Goal: Information Seeking & Learning: Learn about a topic

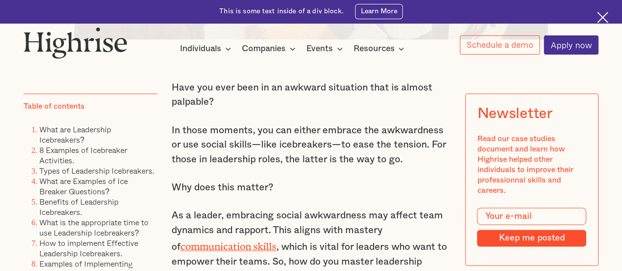
scroll to position [590, 0]
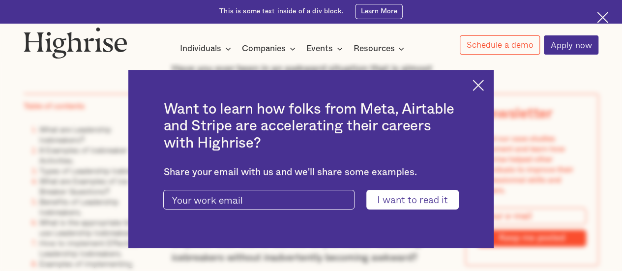
click at [483, 86] on img at bounding box center [477, 85] width 11 height 11
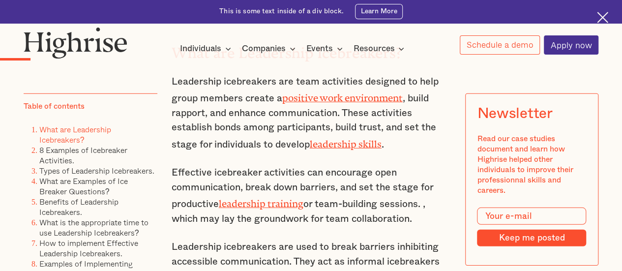
scroll to position [1310, 0]
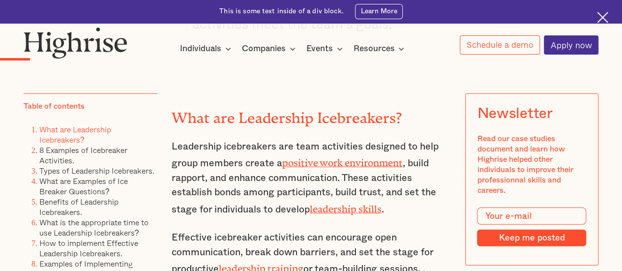
click at [336, 209] on link "leadership skills" at bounding box center [346, 206] width 72 height 6
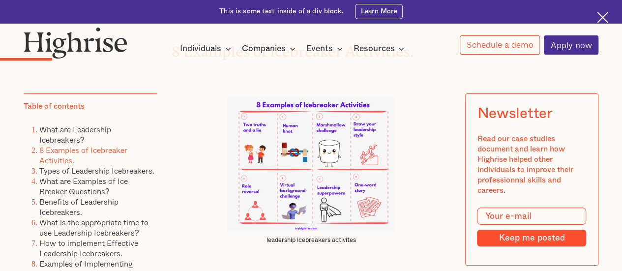
scroll to position [1638, 0]
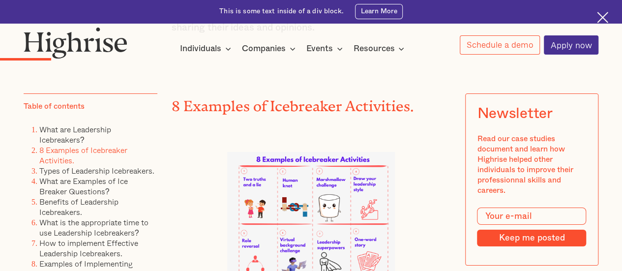
click at [315, 216] on img at bounding box center [311, 219] width 168 height 134
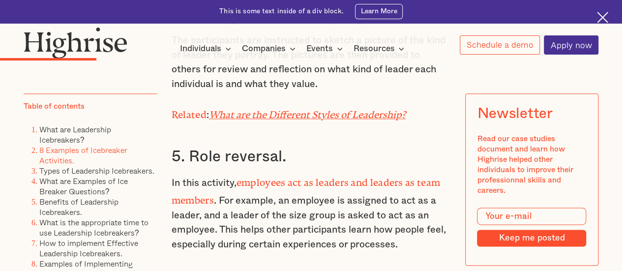
scroll to position [2425, 0]
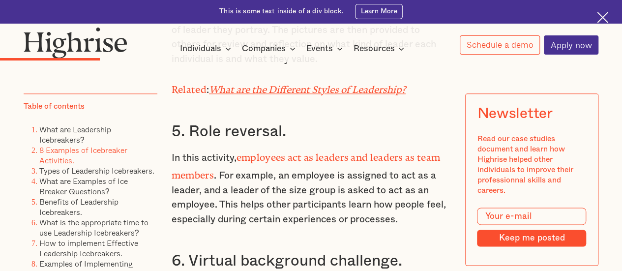
click at [319, 87] on em "What are the Different Styles of Leadership?" at bounding box center [307, 87] width 197 height 6
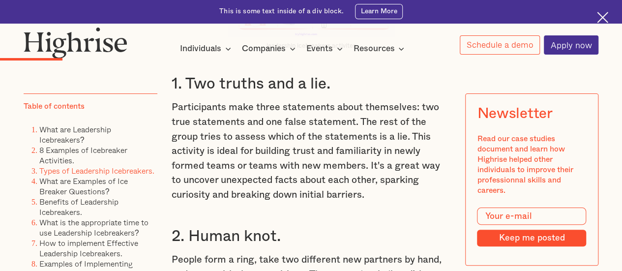
scroll to position [1900, 0]
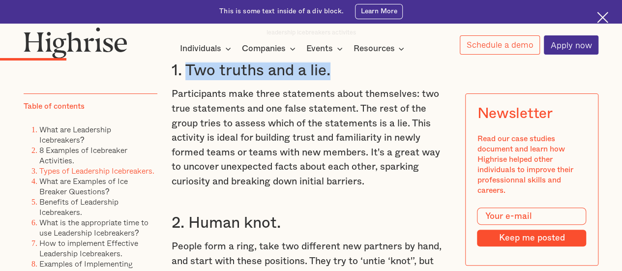
drag, startPoint x: 184, startPoint y: 80, endPoint x: 340, endPoint y: 79, distance: 155.8
click at [340, 79] on h3 "1. Two truths and a lie." at bounding box center [311, 70] width 279 height 19
copy h3 "Two truths and a lie."
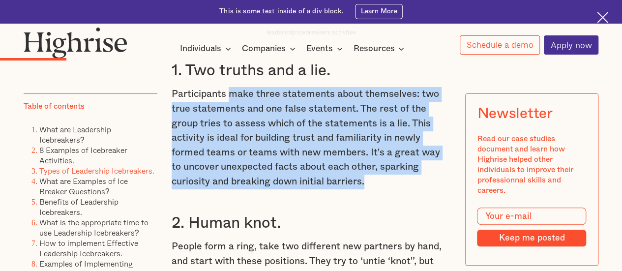
drag, startPoint x: 227, startPoint y: 102, endPoint x: 285, endPoint y: 146, distance: 72.9
click at [325, 189] on p "Participants make three statements about themselves: two true statements and on…" at bounding box center [311, 138] width 279 height 102
copy p "make three statements about themselves: two true statements and one false state…"
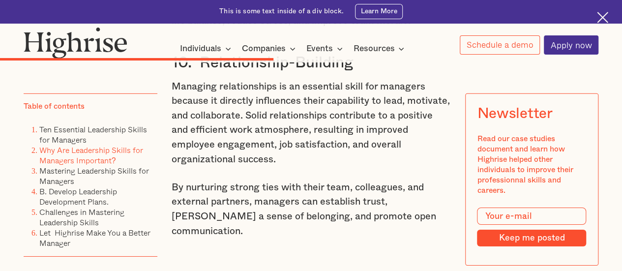
scroll to position [3473, 0]
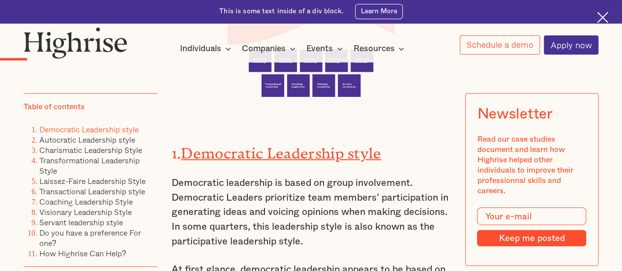
scroll to position [1048, 0]
